Goal: Task Accomplishment & Management: Use online tool/utility

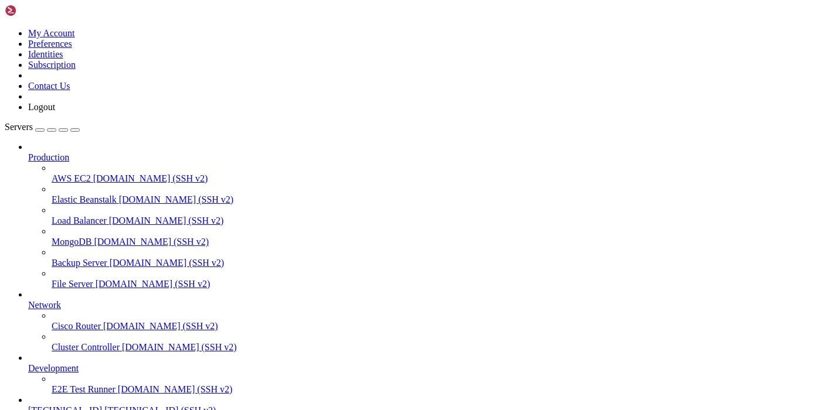
scroll to position [63, 0]
click at [73, 406] on span "[TECHNICAL_ID]" at bounding box center [65, 411] width 74 height 10
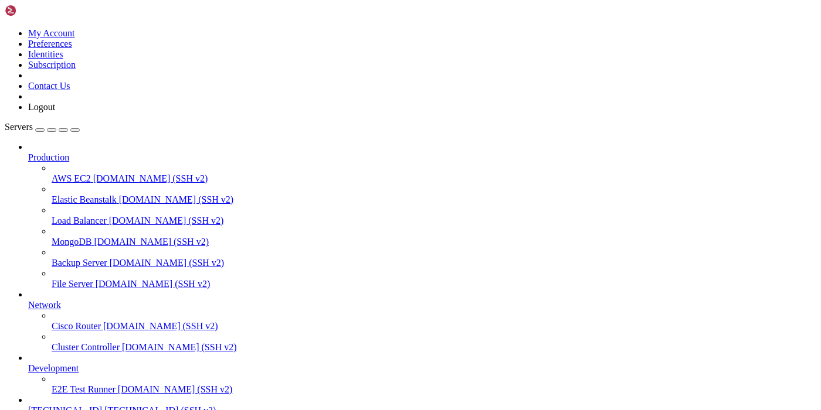
type input "/zmir"
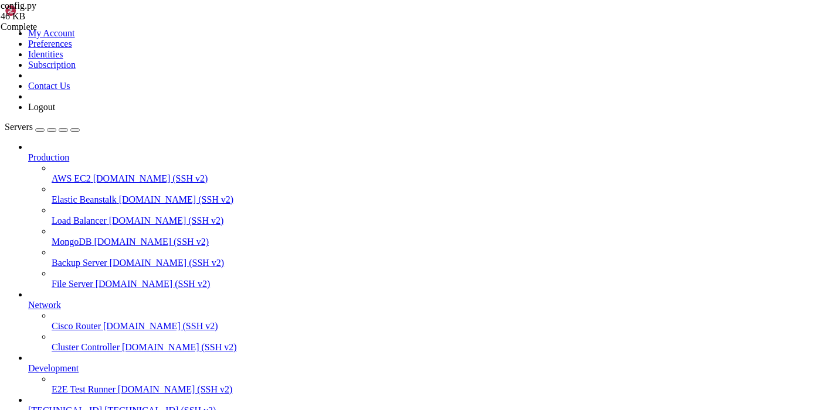
scroll to position [0, 20]
type textarea "https='[URL][EMAIL_ADDRESS][DOMAIN_NAME]',"
